Goal: Task Accomplishment & Management: Use online tool/utility

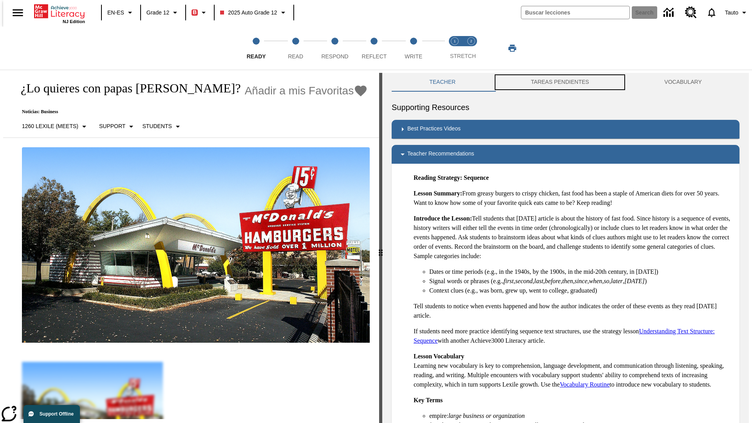
click at [560, 82] on button "TAREAS PENDIENTES" at bounding box center [560, 82] width 134 height 19
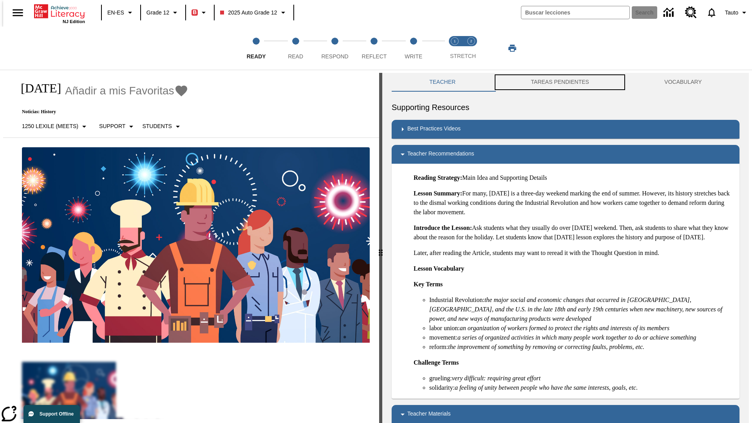
click at [560, 82] on button "TAREAS PENDIENTES" at bounding box center [560, 82] width 134 height 19
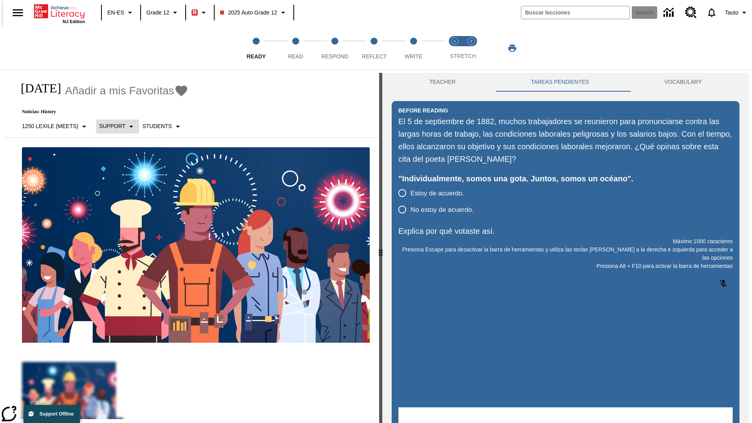
click at [113, 126] on p "Support" at bounding box center [112, 126] width 26 height 8
click at [122, 172] on p "Support" at bounding box center [122, 172] width 46 height 8
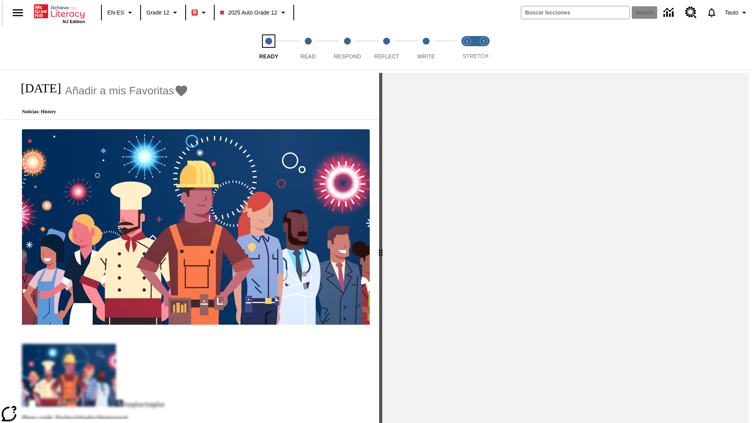
click at [259, 48] on span "Ready" at bounding box center [268, 53] width 19 height 14
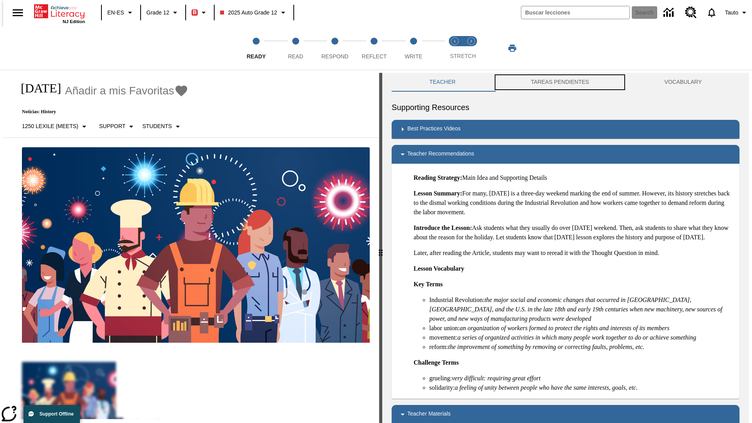
click at [560, 82] on button "TAREAS PENDIENTES" at bounding box center [560, 82] width 134 height 19
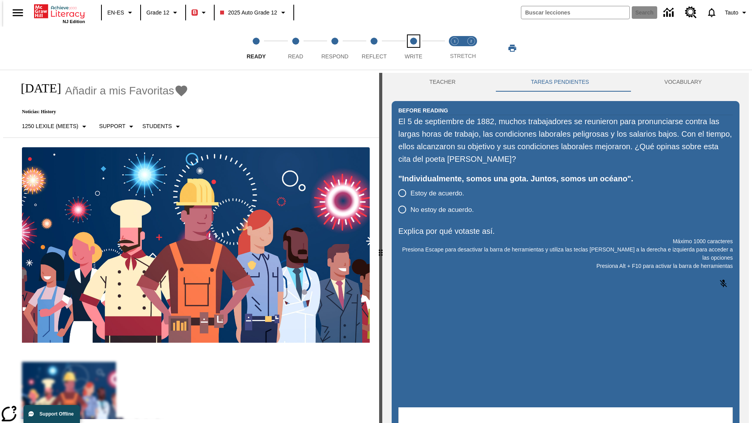
click at [413, 48] on span "Write" at bounding box center [414, 53] width 18 height 14
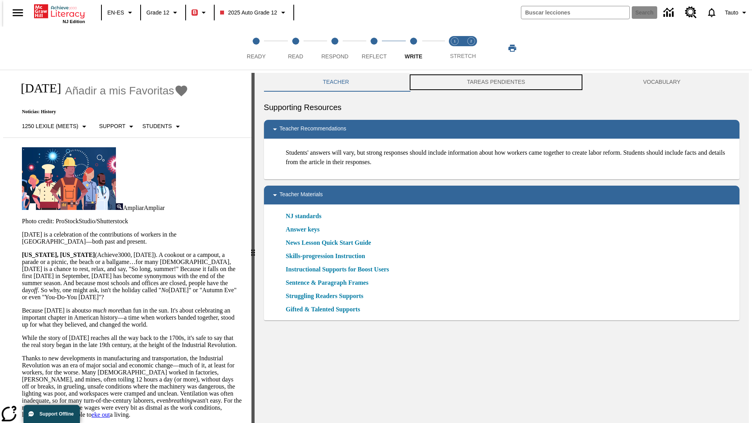
scroll to position [0, 0]
click at [496, 82] on button "TAREAS PENDIENTES" at bounding box center [496, 81] width 176 height 19
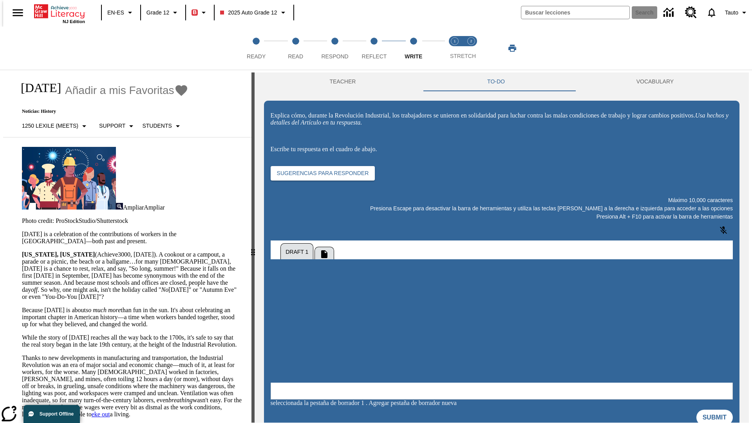
scroll to position [0, 0]
